Goal: Information Seeking & Learning: Learn about a topic

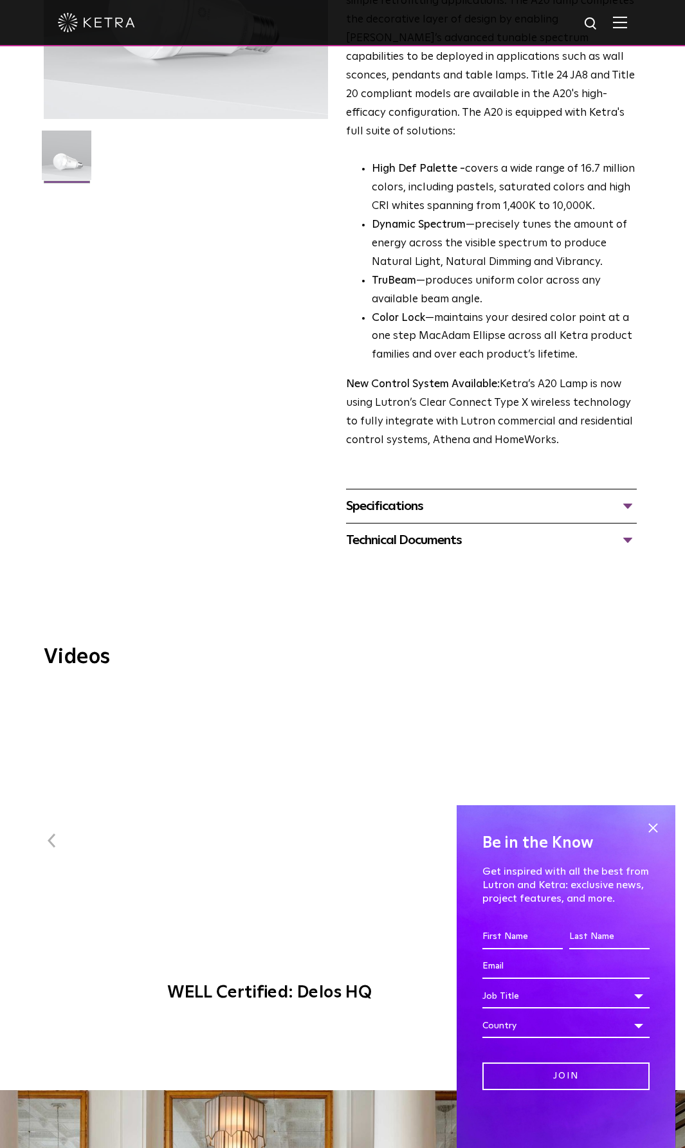
scroll to position [321, 0]
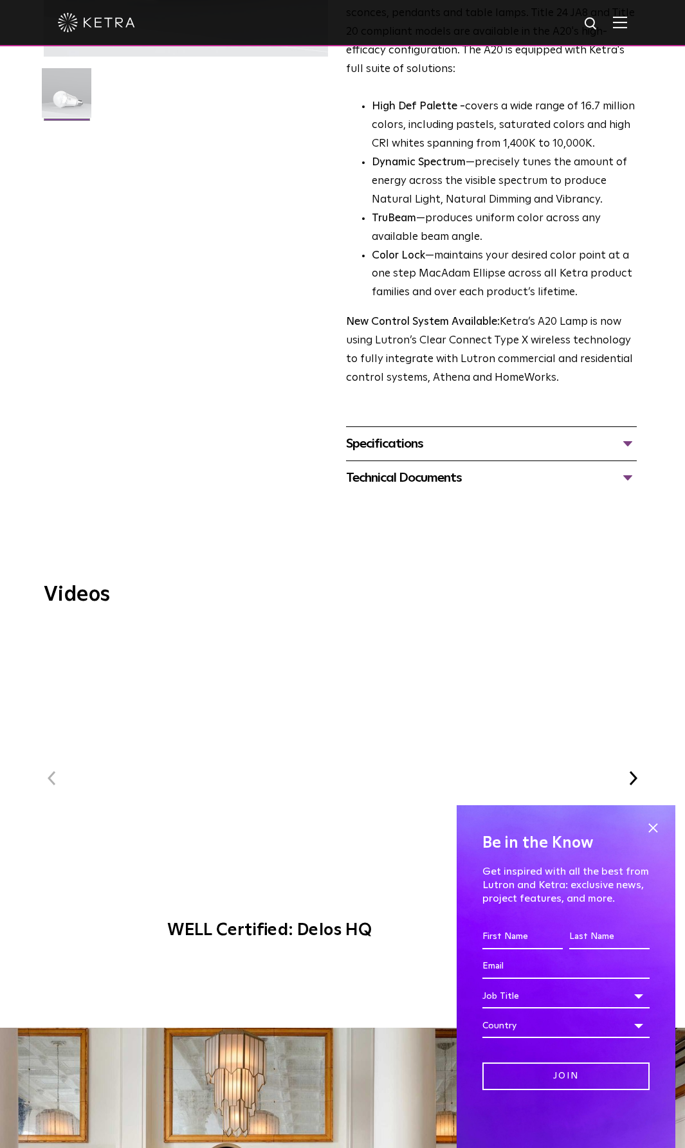
click at [410, 433] on div "Specifications" at bounding box center [491, 443] width 291 height 21
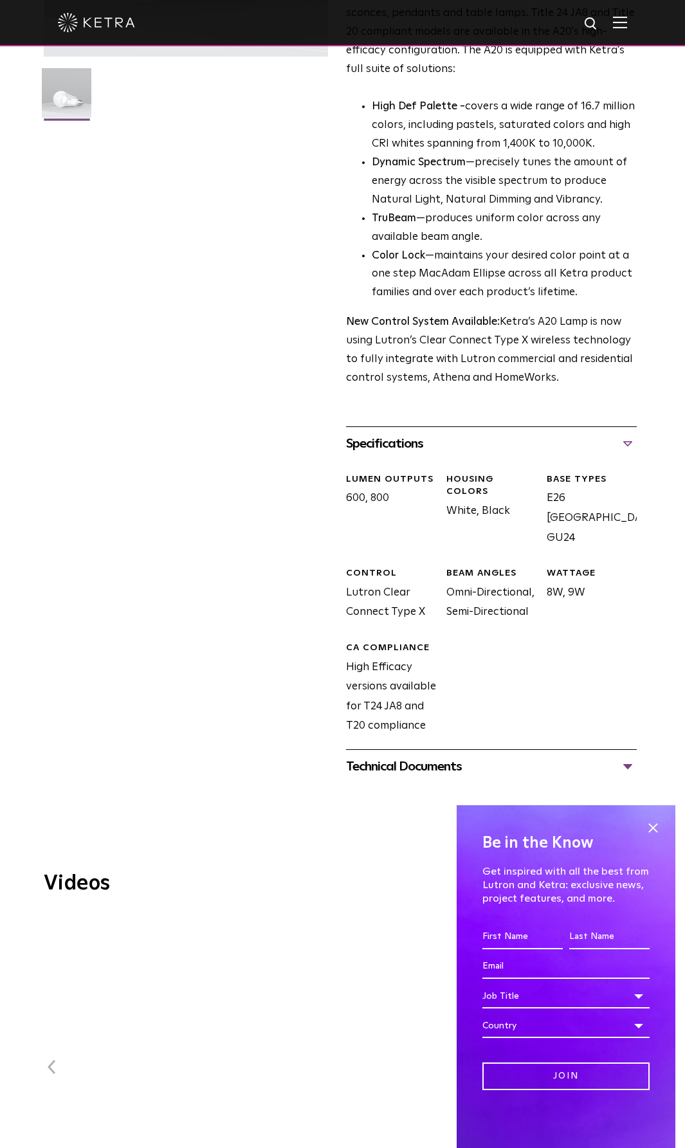
scroll to position [257, 0]
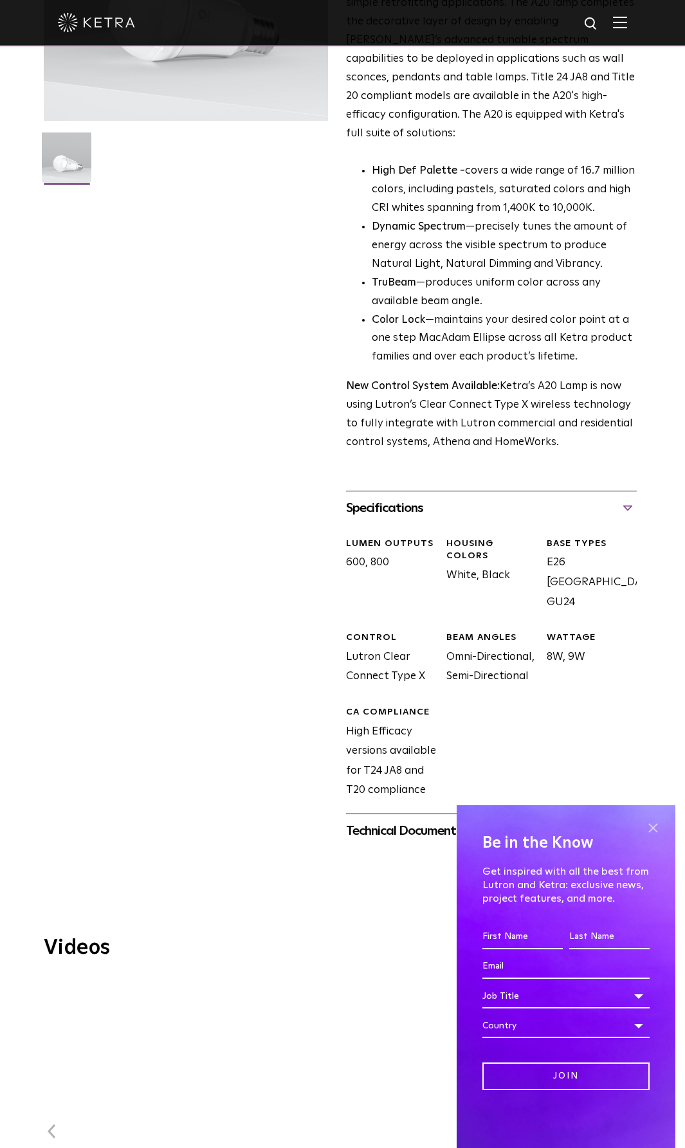
click at [651, 829] on span at bounding box center [652, 827] width 19 height 19
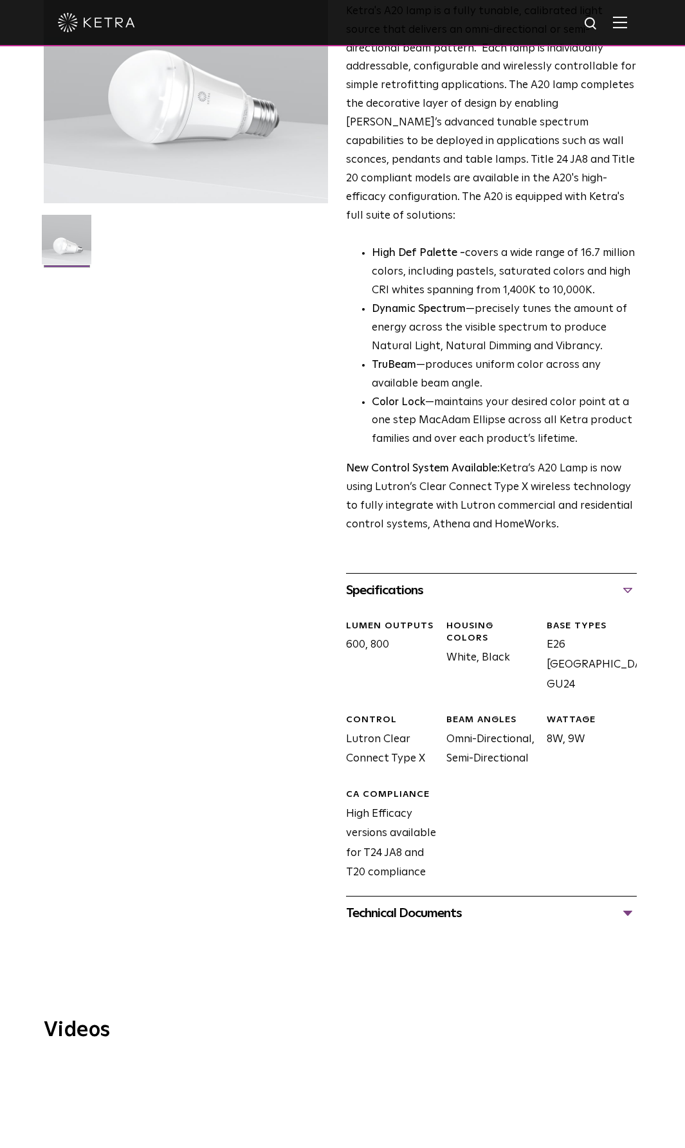
scroll to position [0, 0]
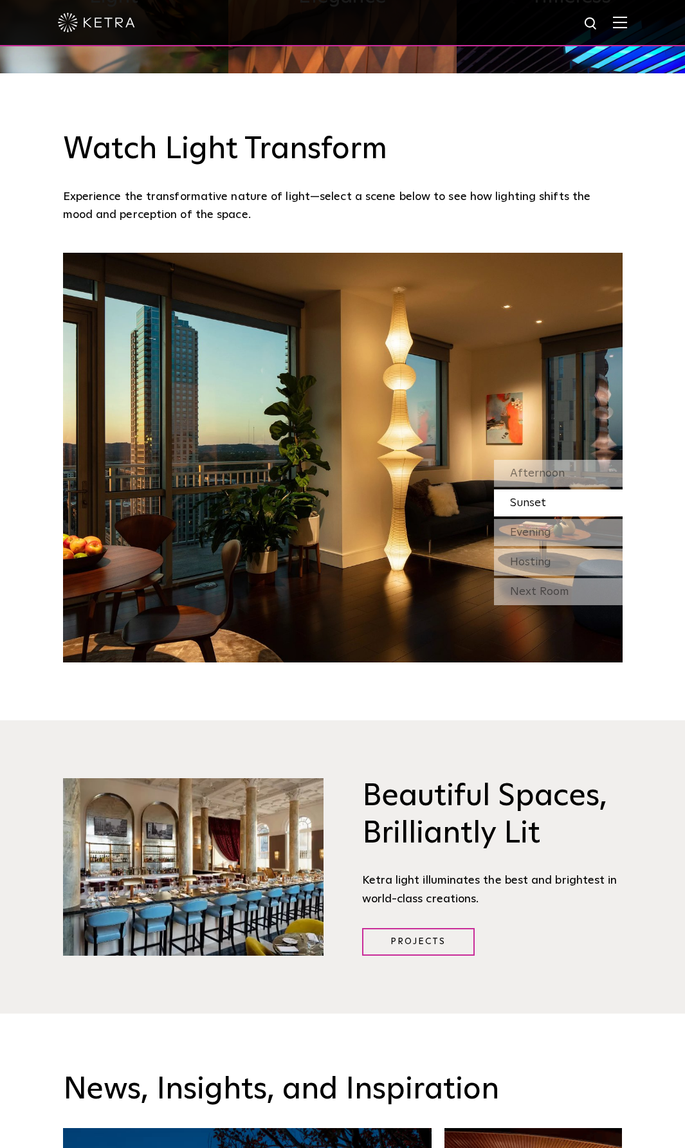
scroll to position [1479, 0]
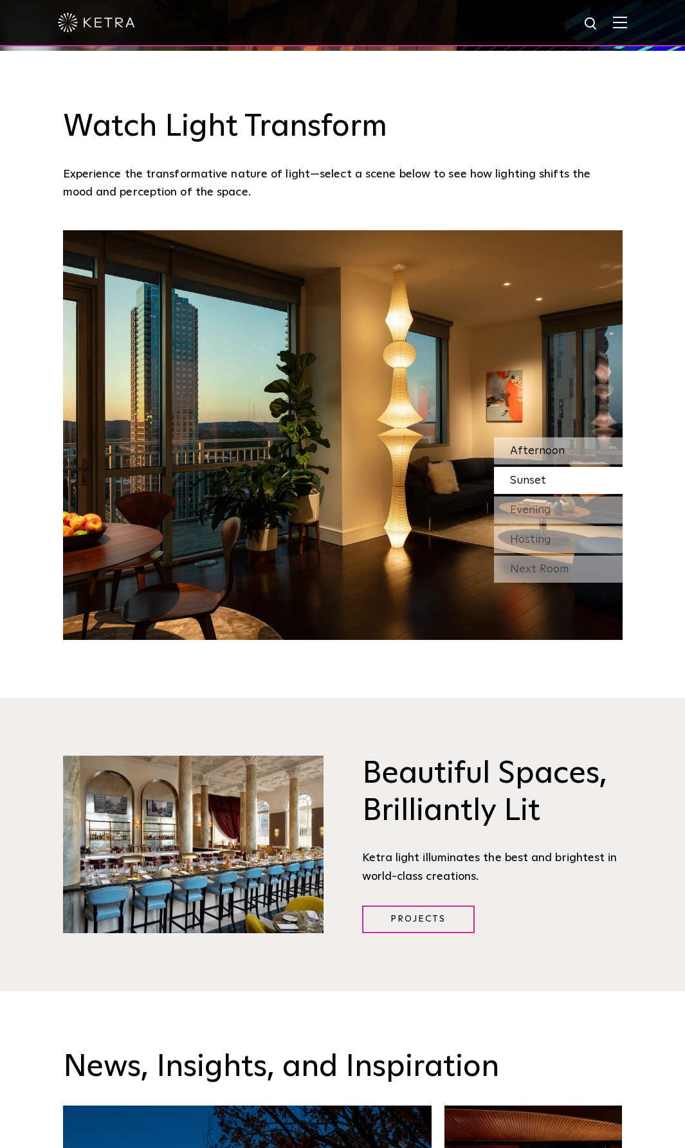
click at [532, 446] on span "Afternoon" at bounding box center [537, 451] width 55 height 12
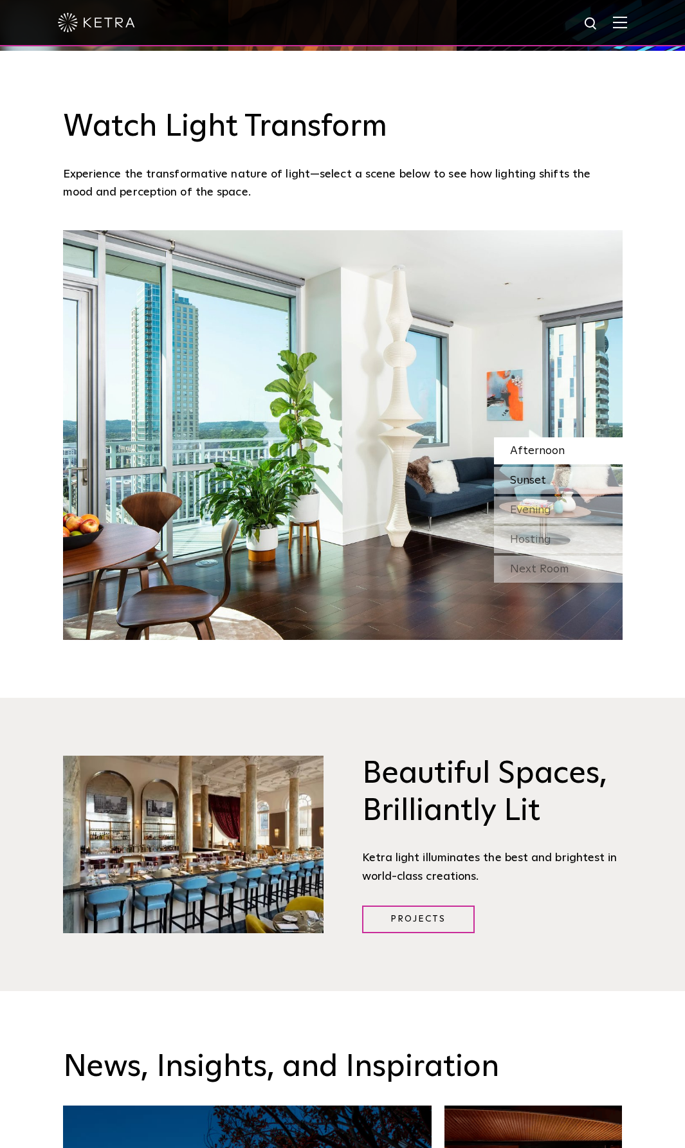
click at [531, 478] on span "Sunset" at bounding box center [528, 480] width 36 height 12
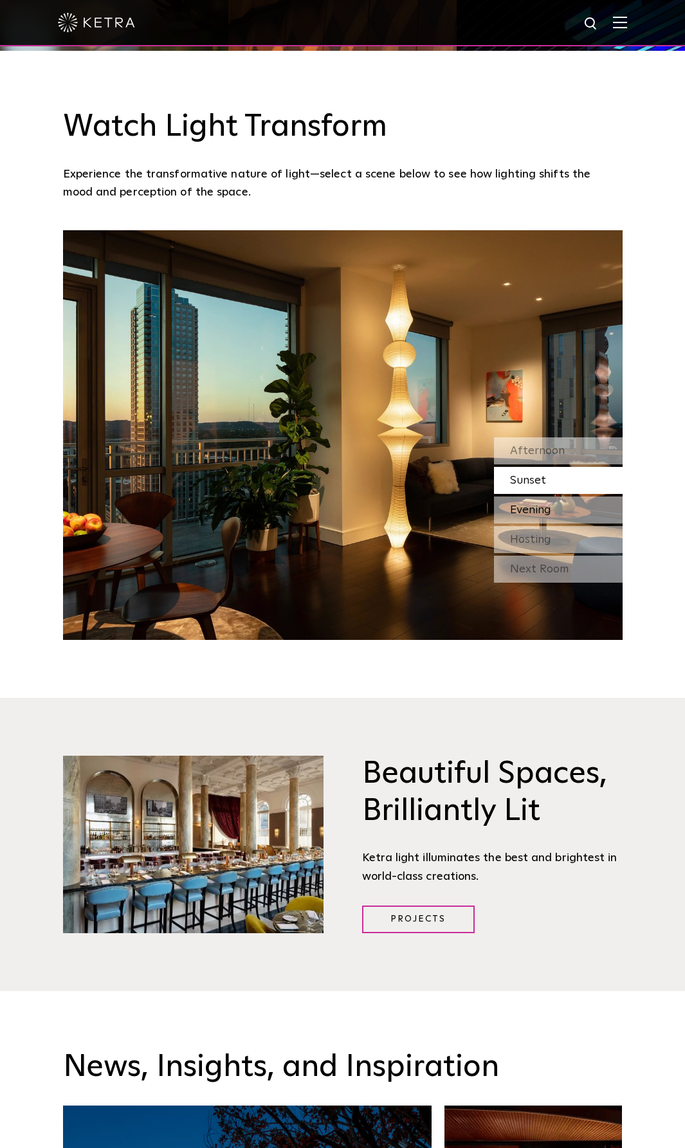
click at [530, 504] on span "Evening" at bounding box center [530, 510] width 41 height 12
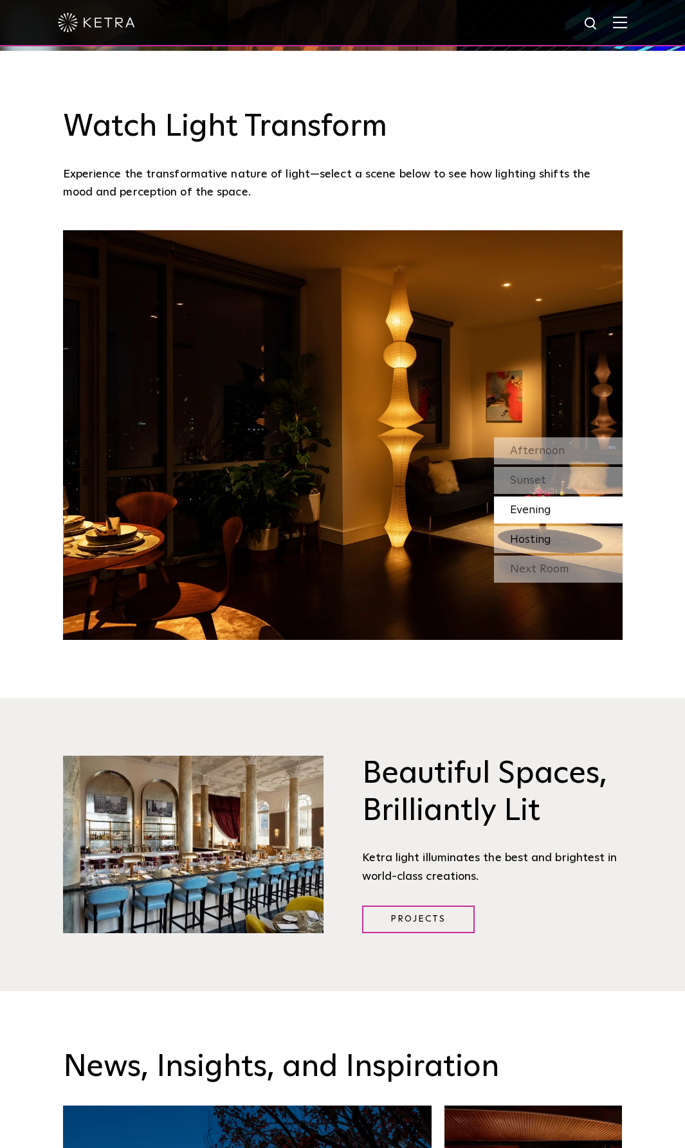
click at [549, 537] on span "Hosting" at bounding box center [530, 540] width 41 height 12
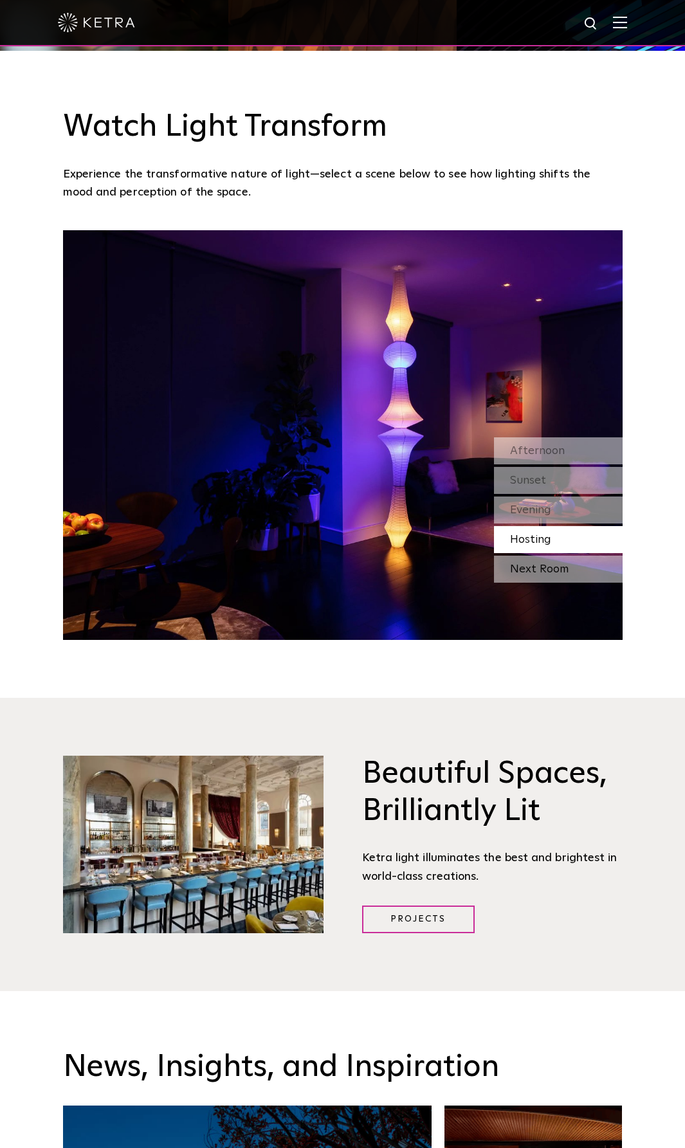
click at [541, 570] on div "Next Room" at bounding box center [558, 568] width 129 height 27
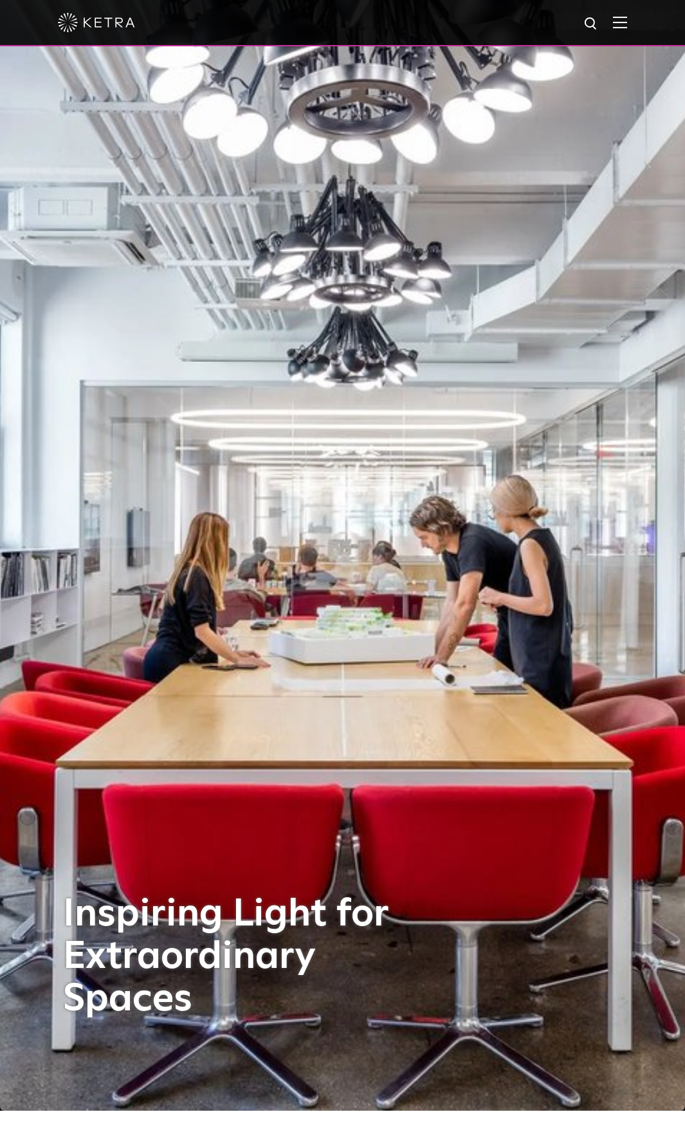
scroll to position [0, 0]
